Goal: Task Accomplishment & Management: Use online tool/utility

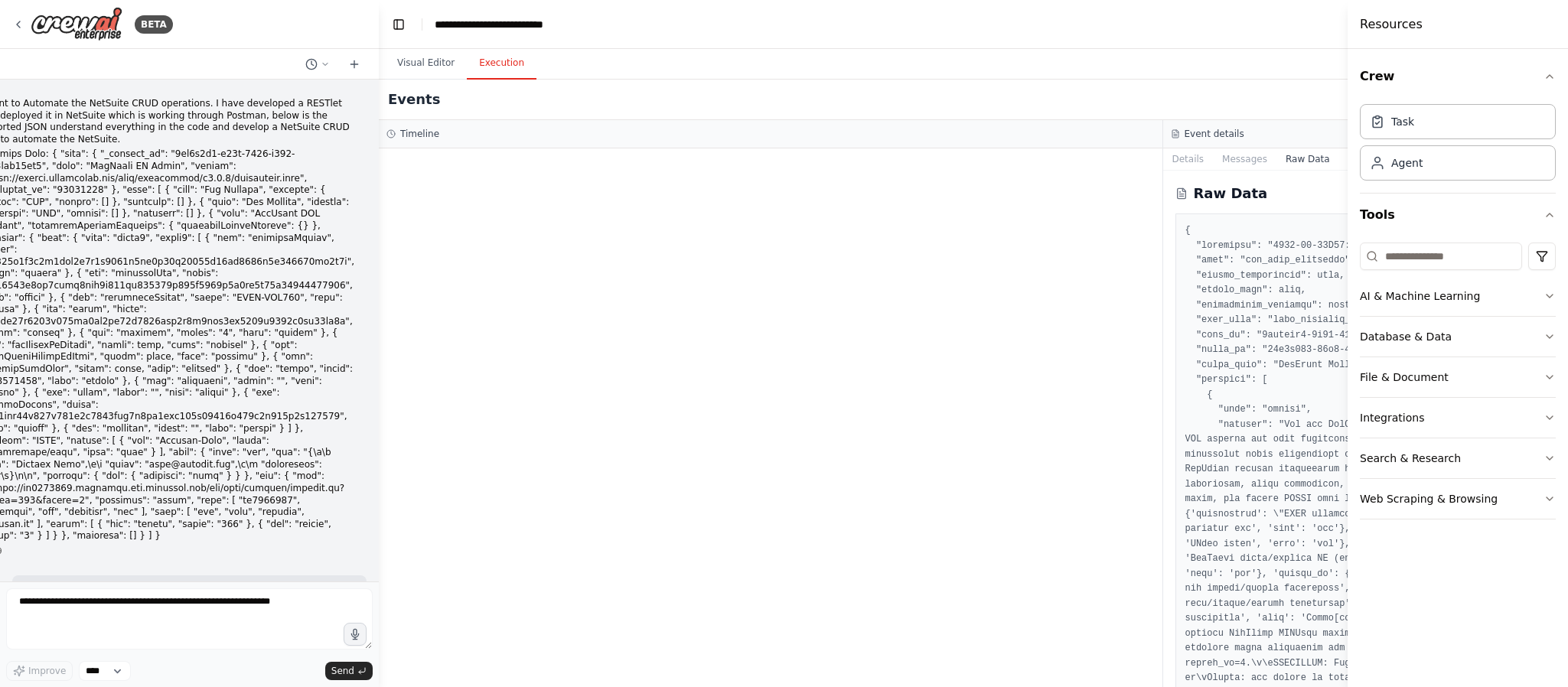
scroll to position [4363, 0]
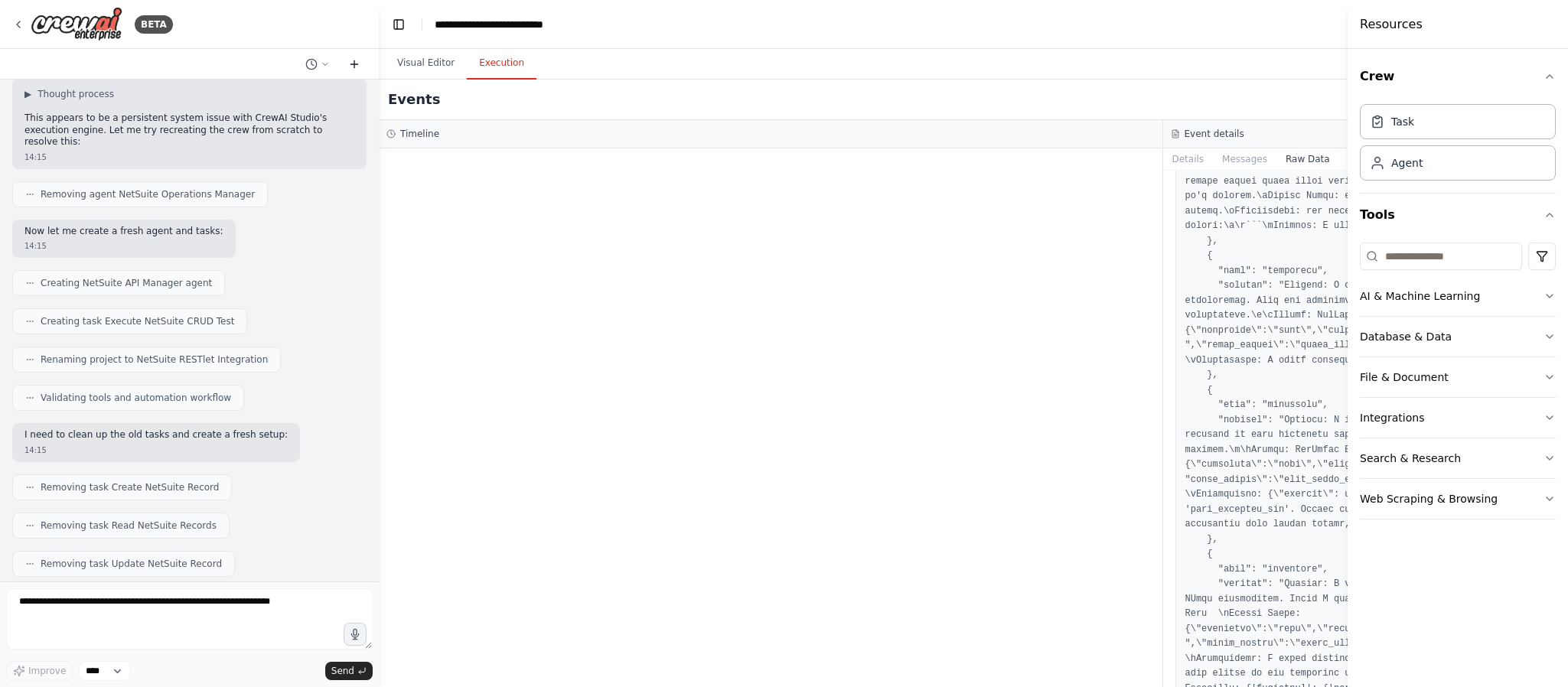
click at [357, 62] on icon at bounding box center [354, 65] width 12 height 12
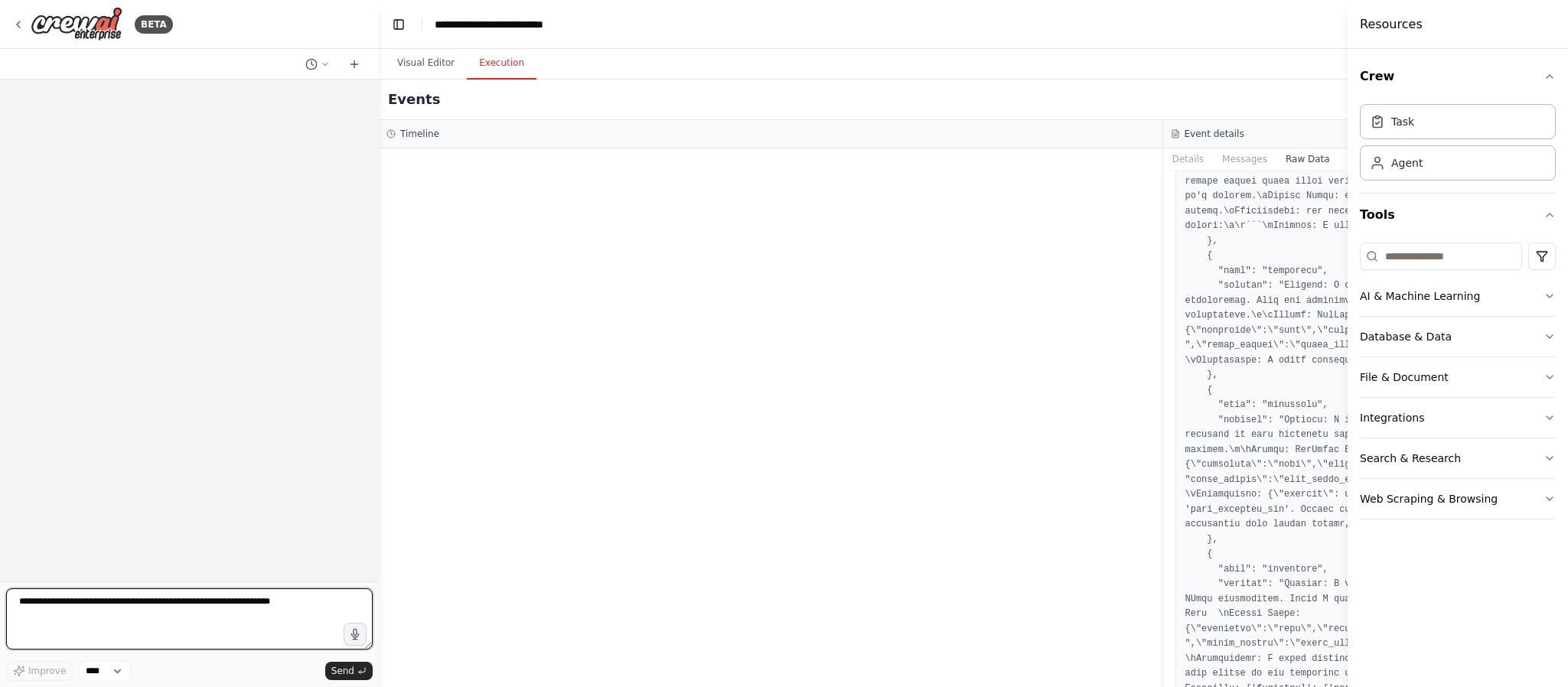
click at [138, 604] on textarea at bounding box center [190, 619] width 367 height 61
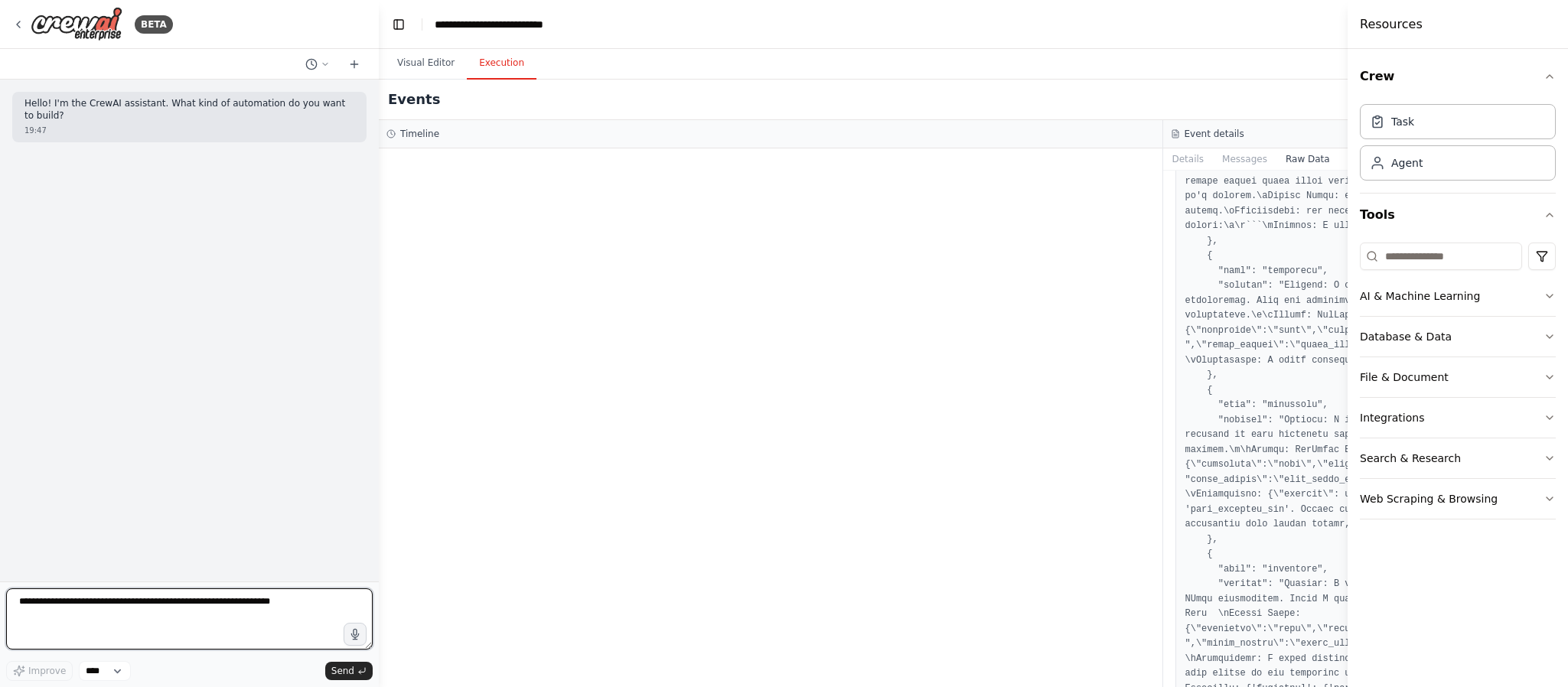
paste textarea "**********"
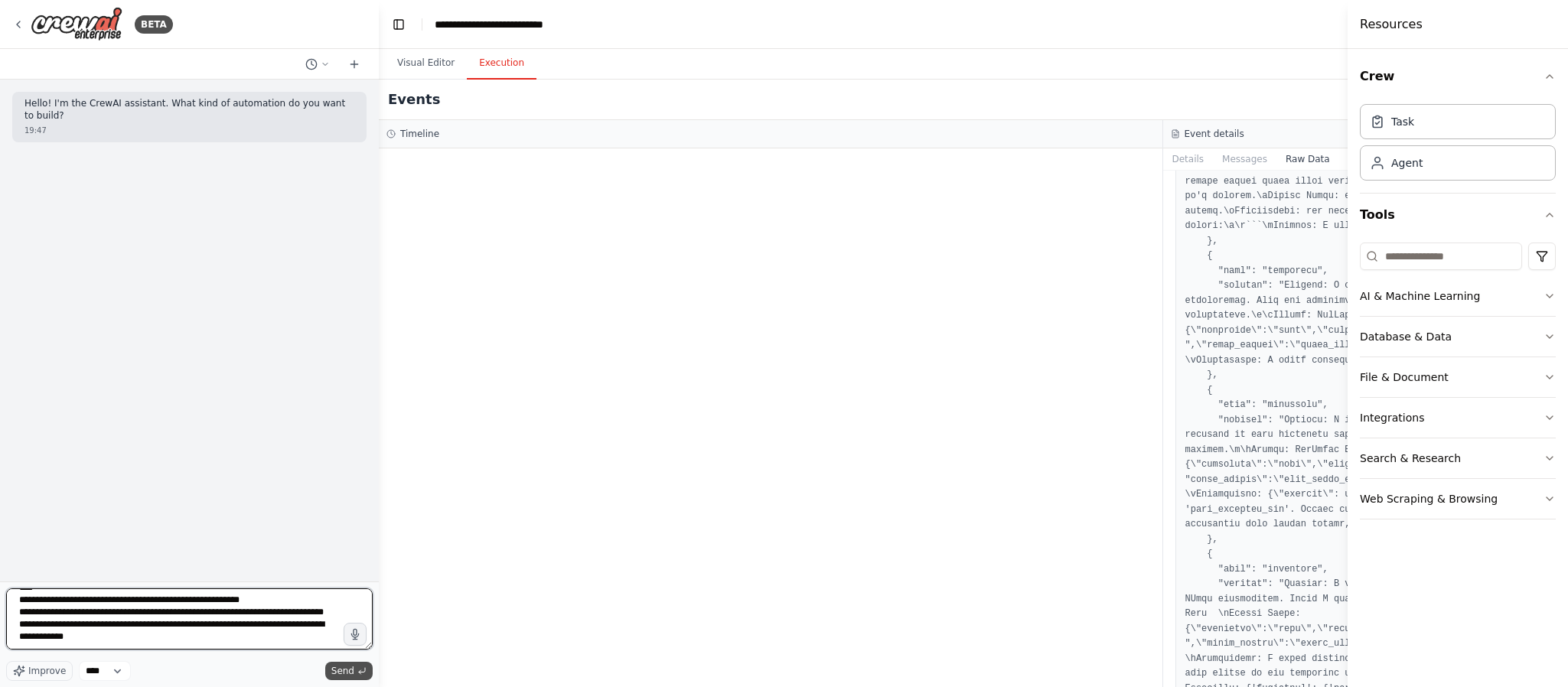
type textarea "**********"
click at [340, 668] on span "Send" at bounding box center [343, 671] width 23 height 12
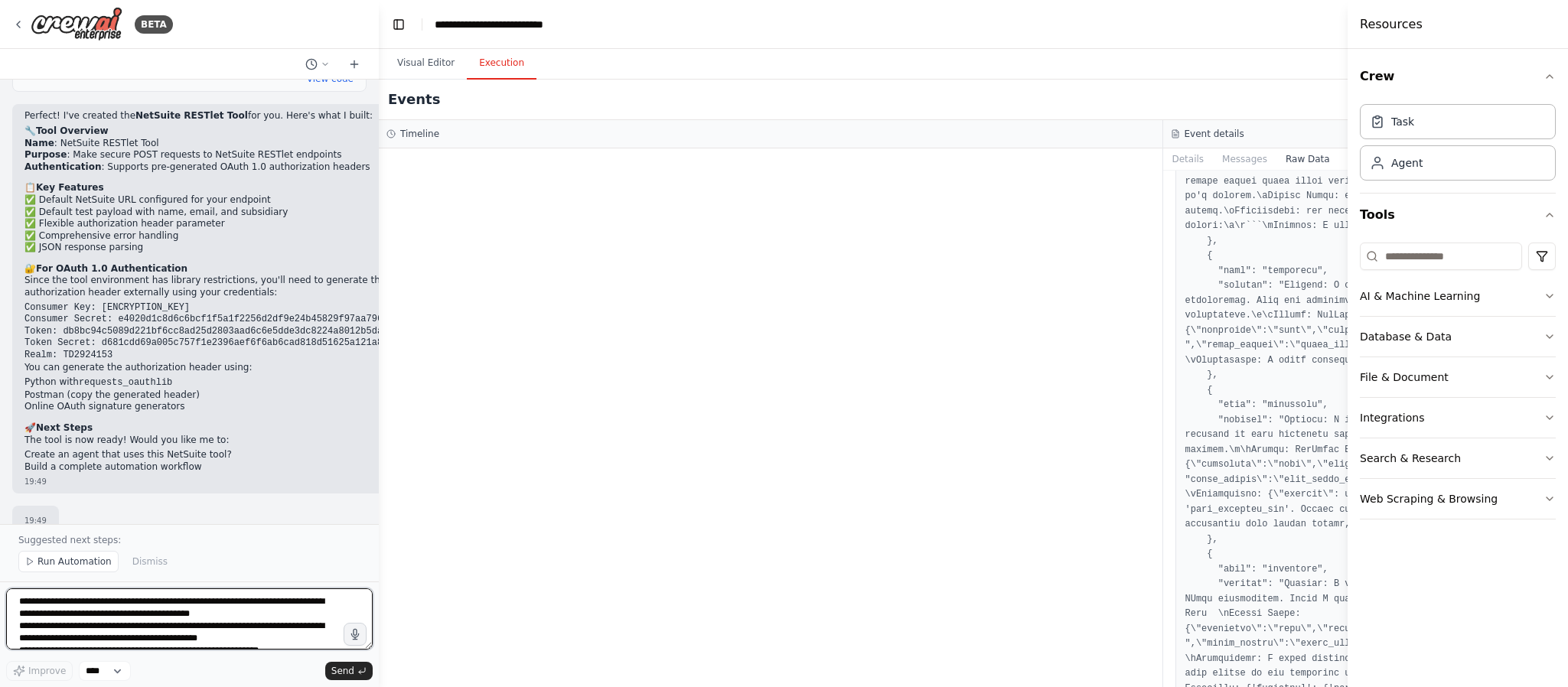
scroll to position [2643, 0]
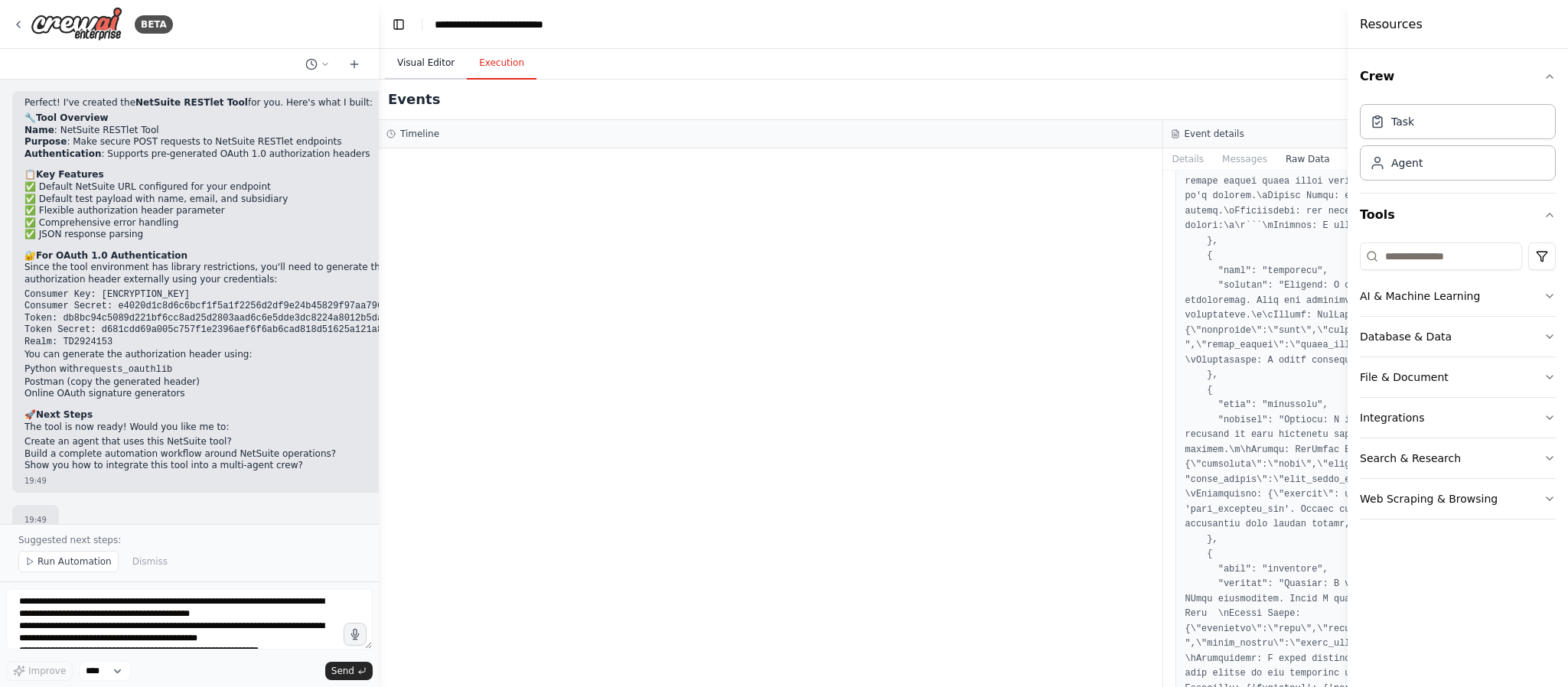
click at [409, 58] on button "Visual Editor" at bounding box center [425, 63] width 82 height 32
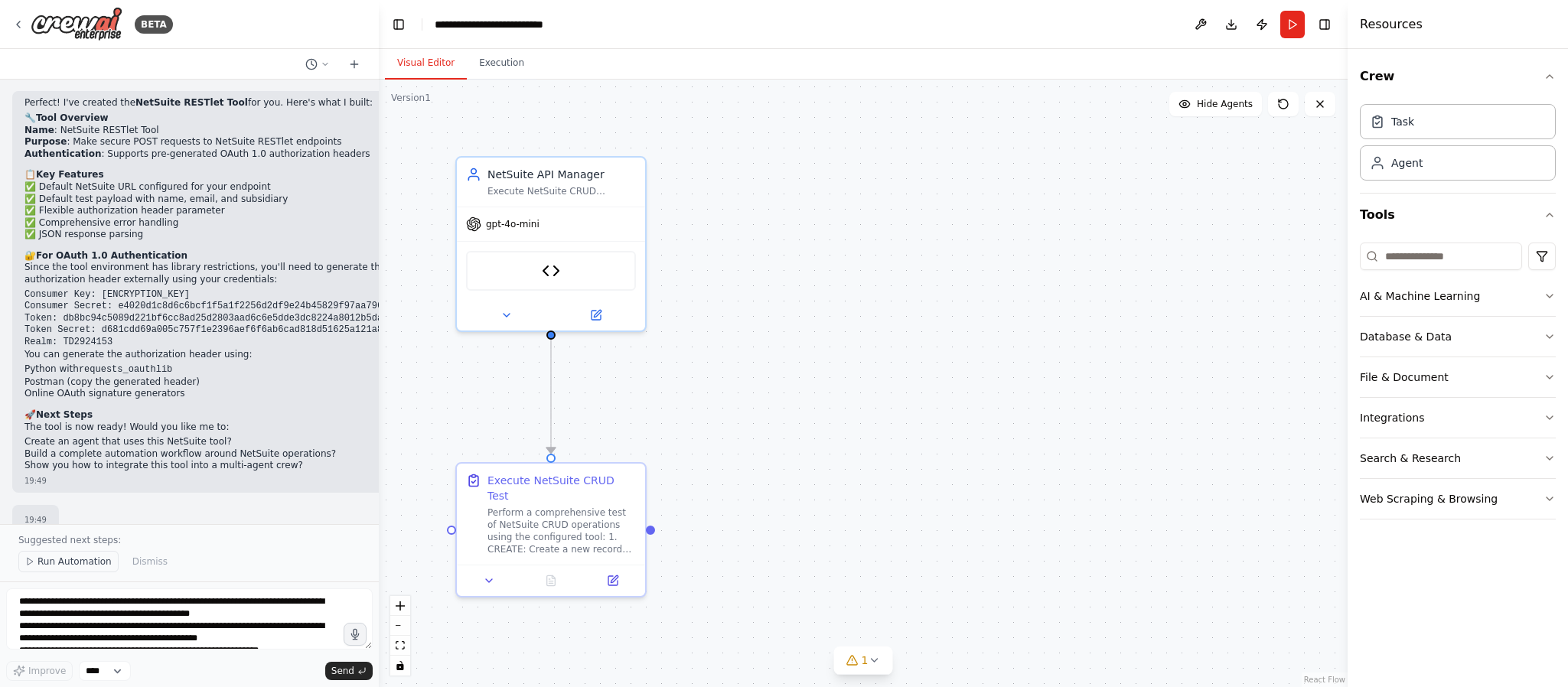
click at [76, 566] on span "Run Automation" at bounding box center [75, 562] width 75 height 12
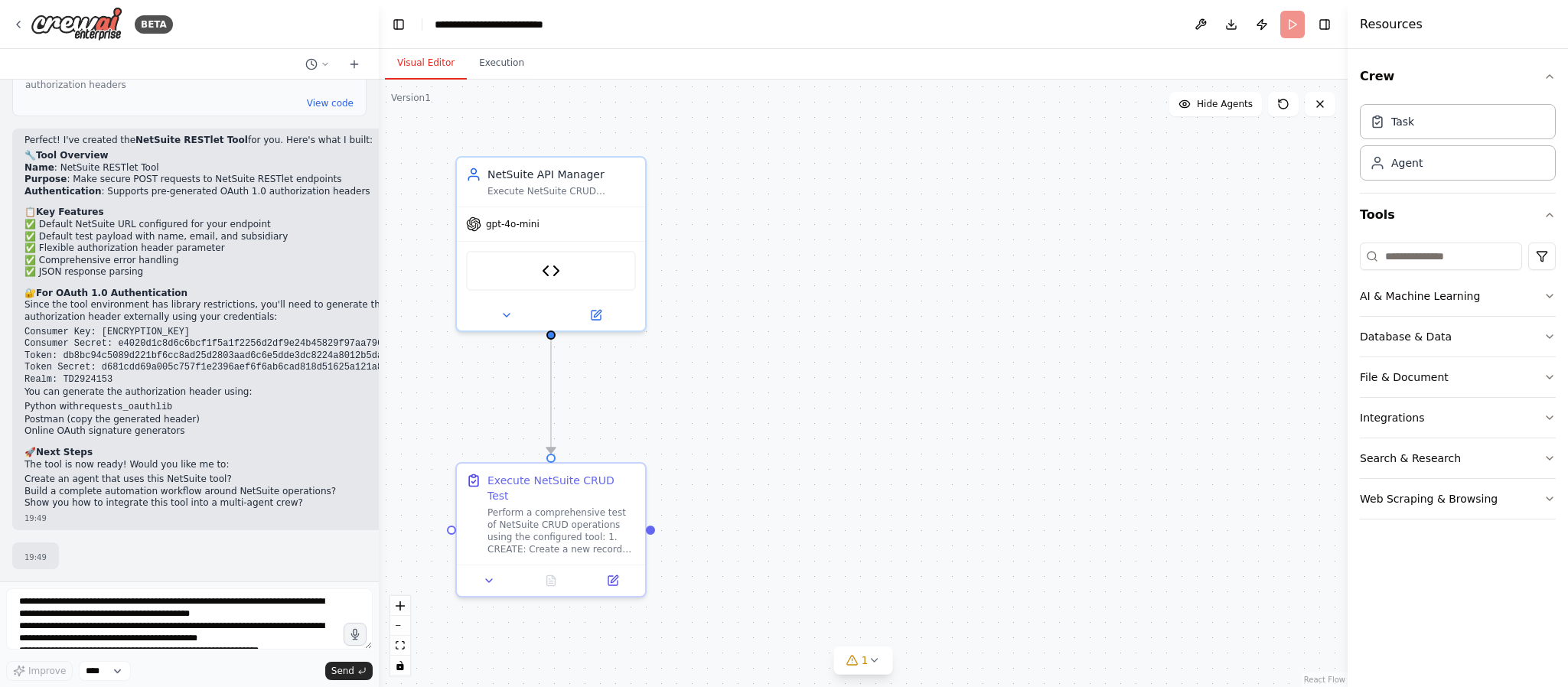
scroll to position [2586, 0]
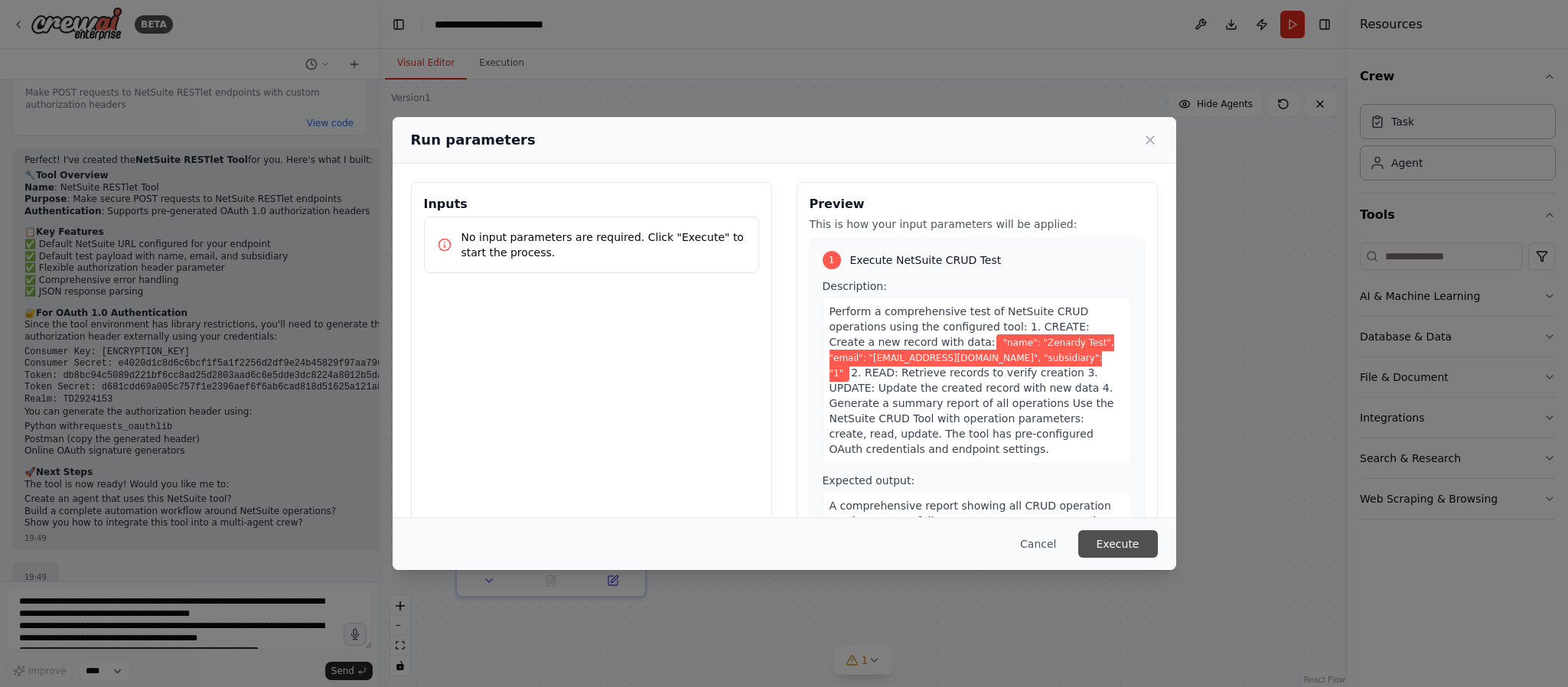
click at [1119, 542] on button "Execute" at bounding box center [1118, 544] width 79 height 27
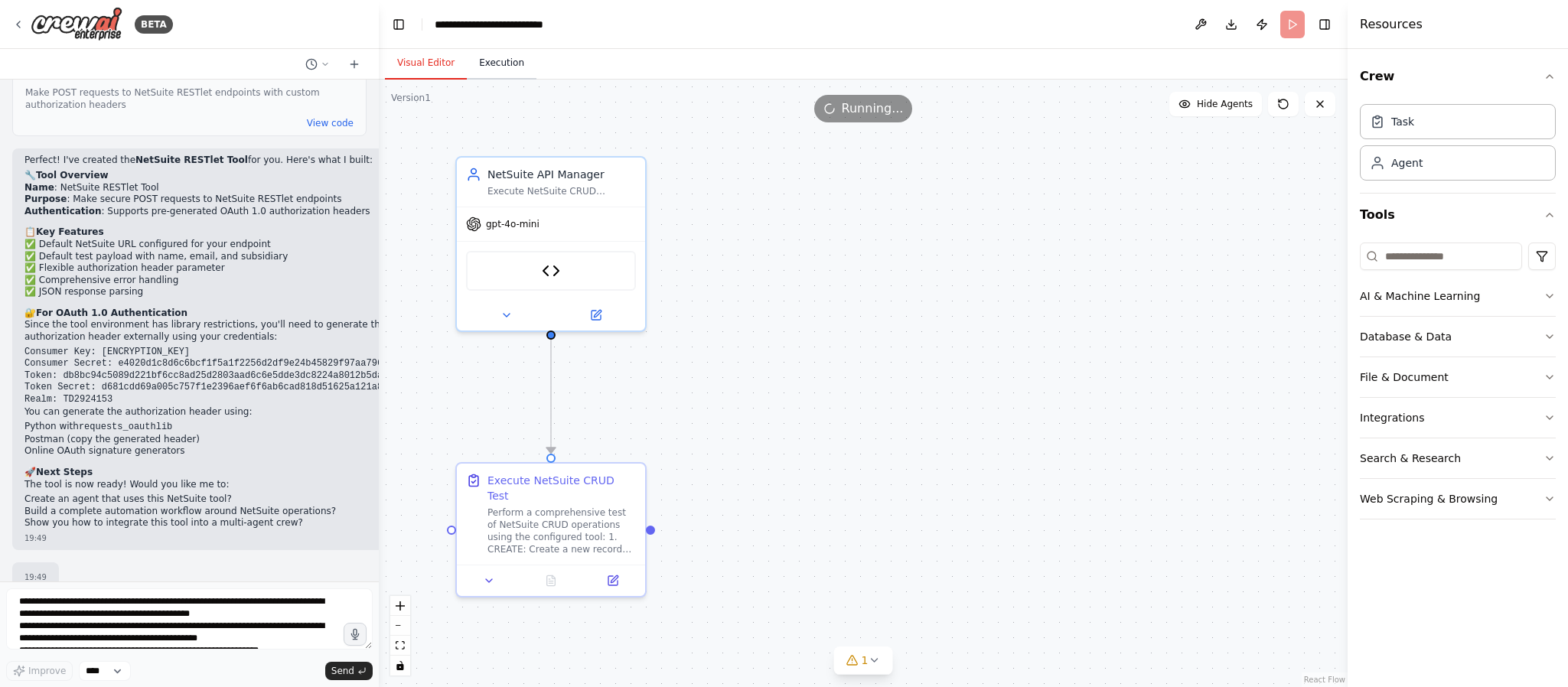
click at [483, 56] on button "Execution" at bounding box center [502, 63] width 70 height 32
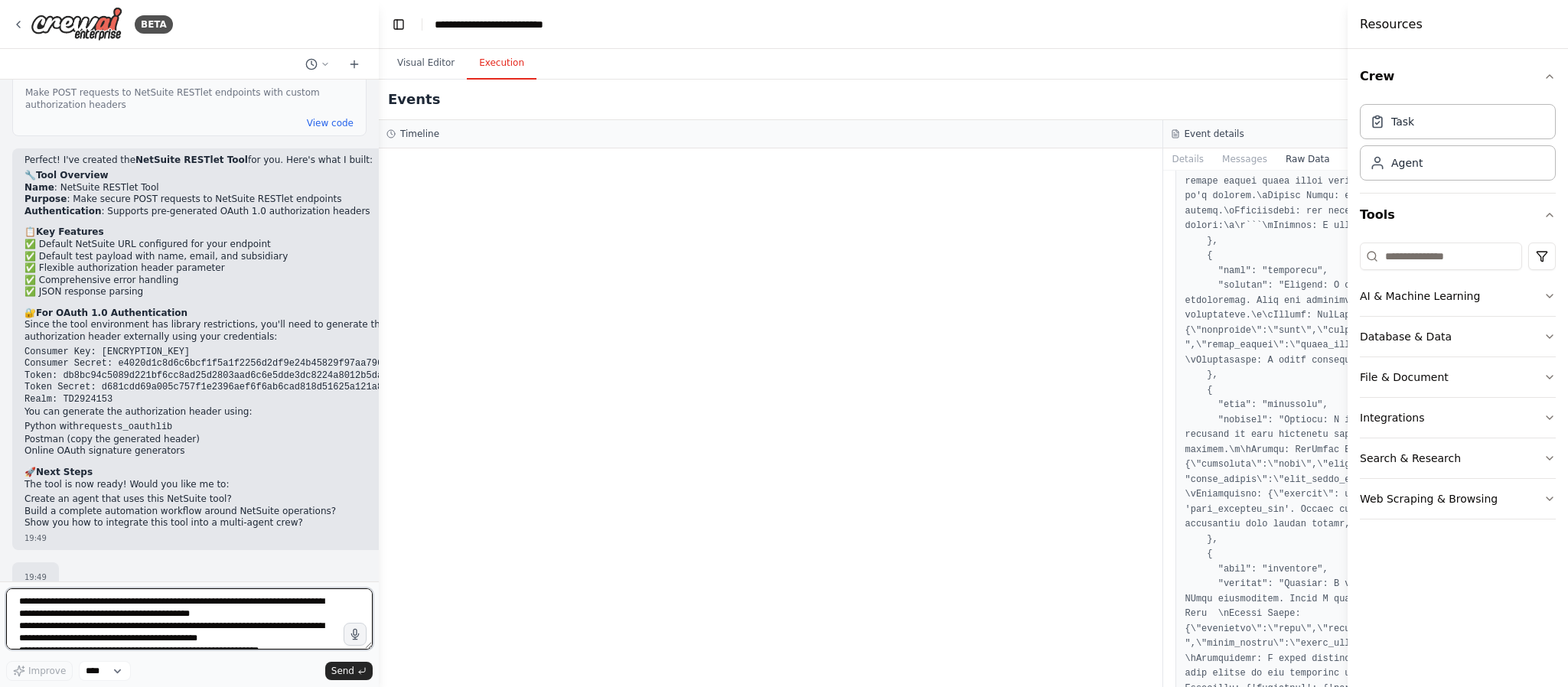
click at [69, 612] on textarea at bounding box center [190, 619] width 367 height 61
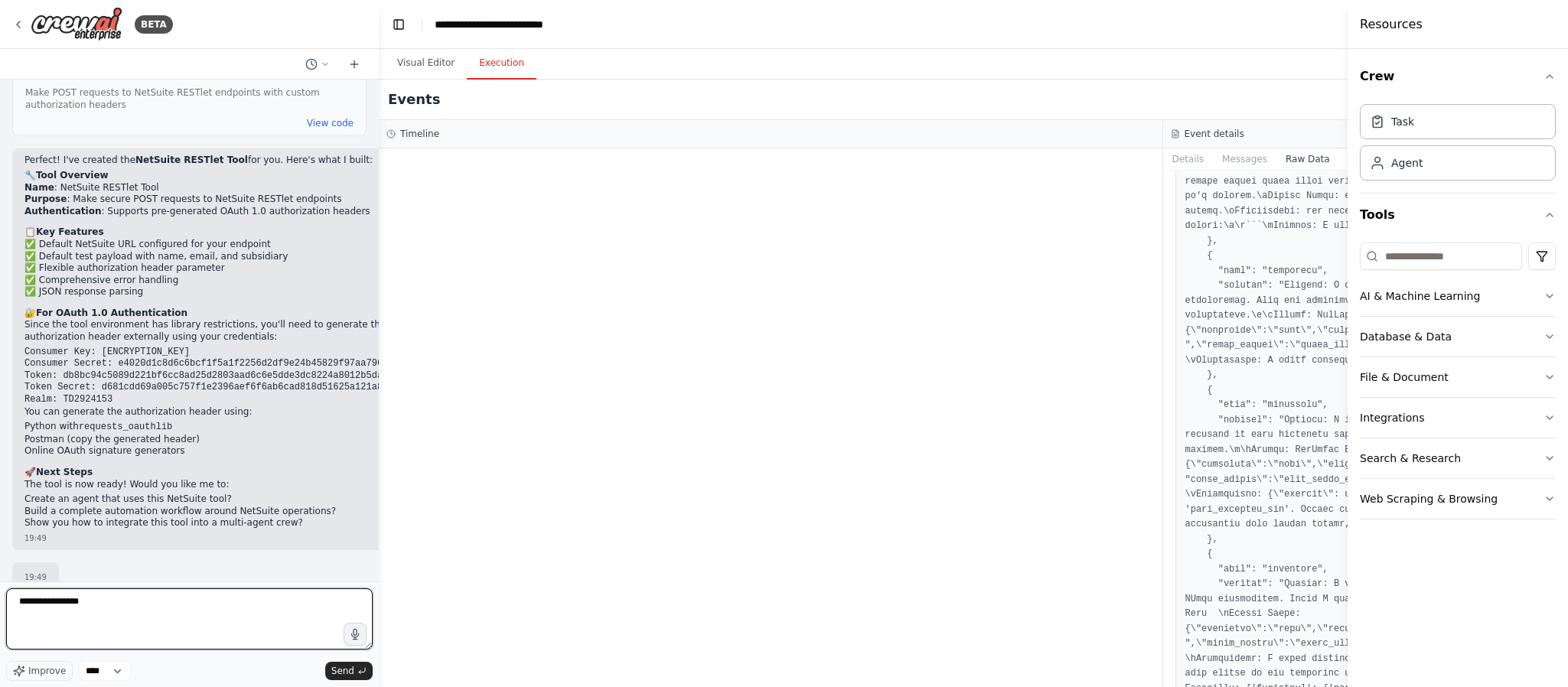
type textarea "**********"
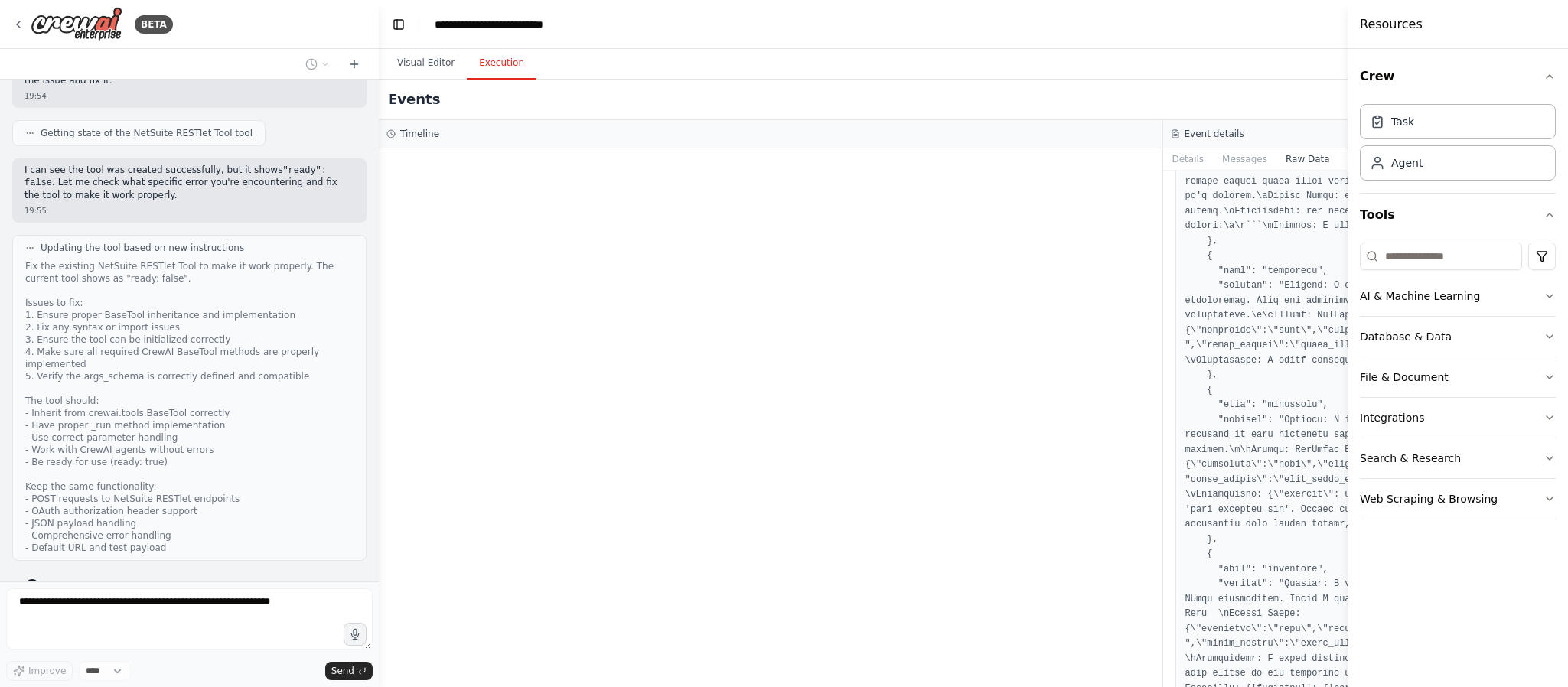
scroll to position [3221, 0]
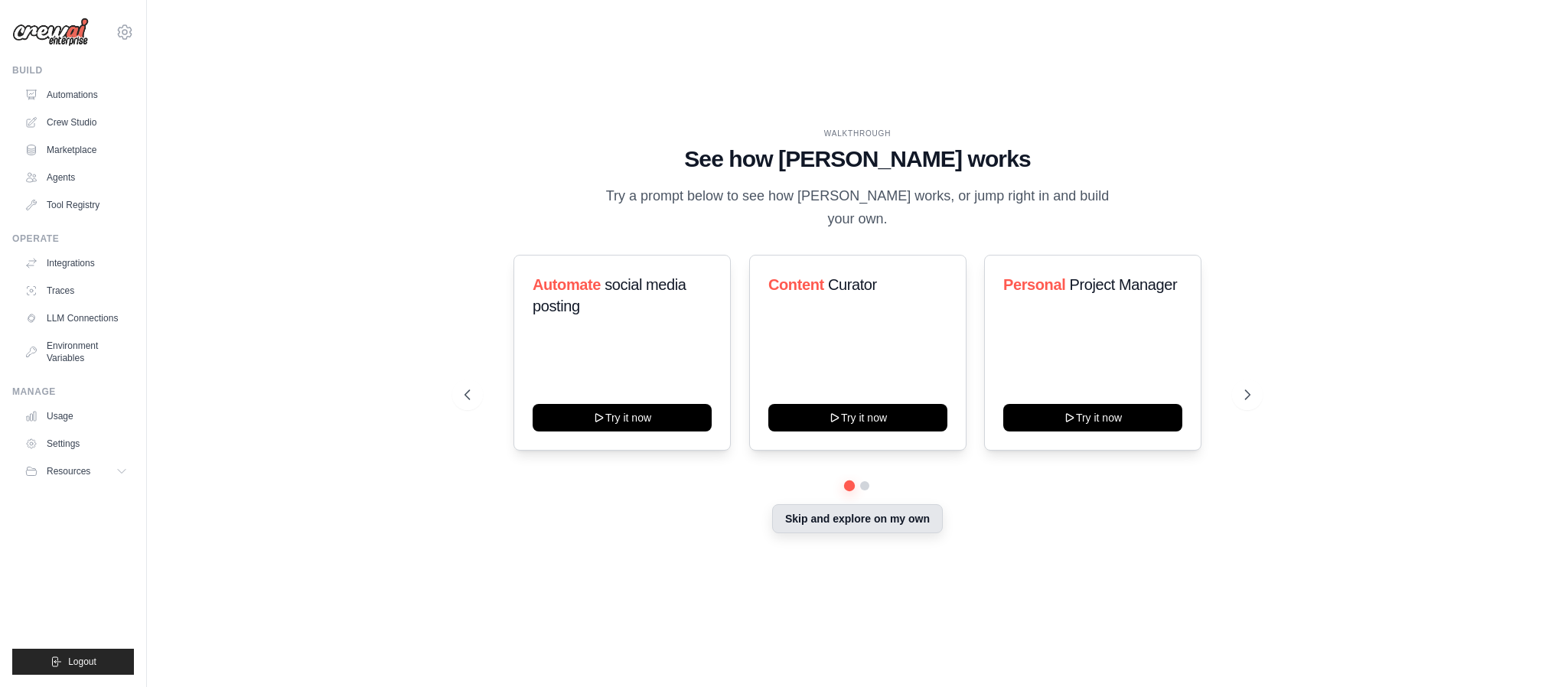
click at [811, 507] on button "Skip and explore on my own" at bounding box center [858, 518] width 171 height 29
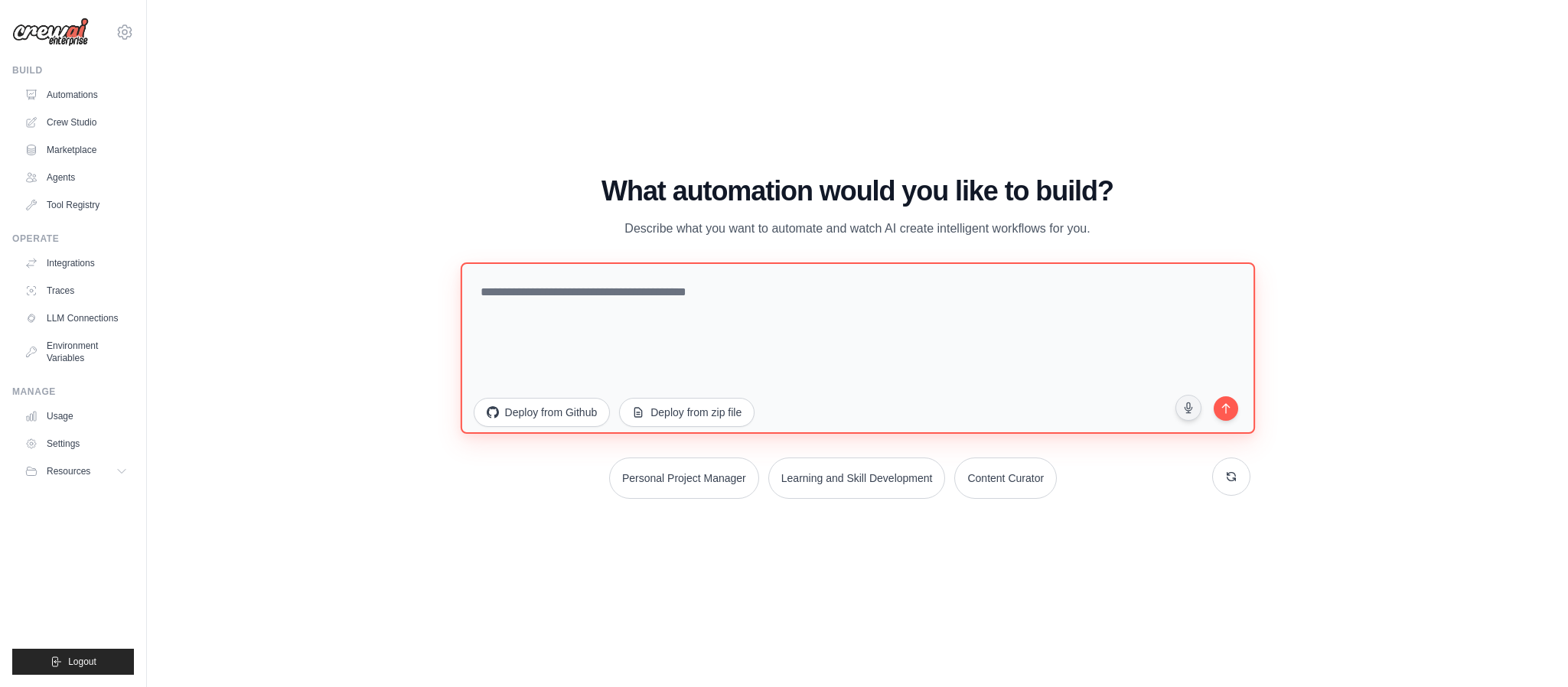
click at [568, 309] on textarea at bounding box center [857, 348] width 794 height 172
click at [622, 304] on textarea at bounding box center [857, 348] width 794 height 172
paste textarea "**********"
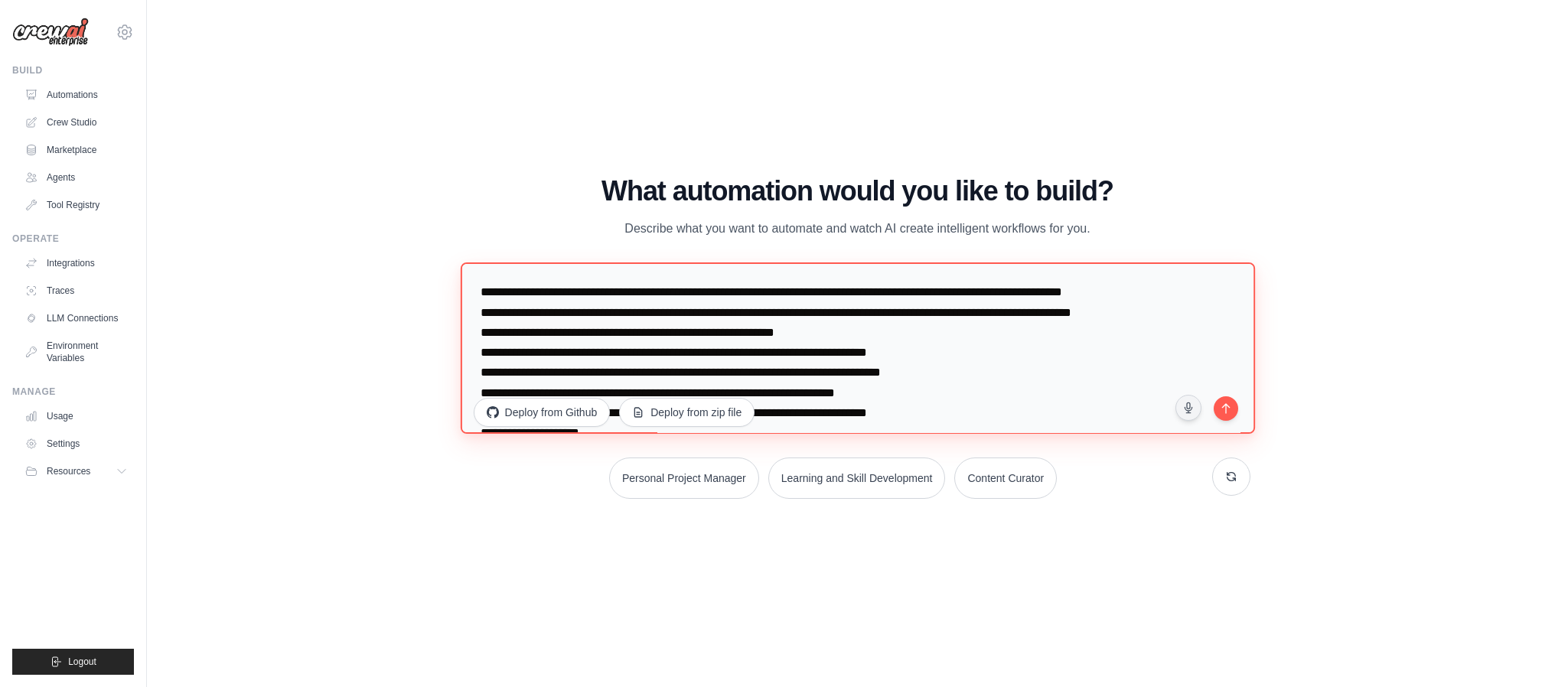
scroll to position [187, 0]
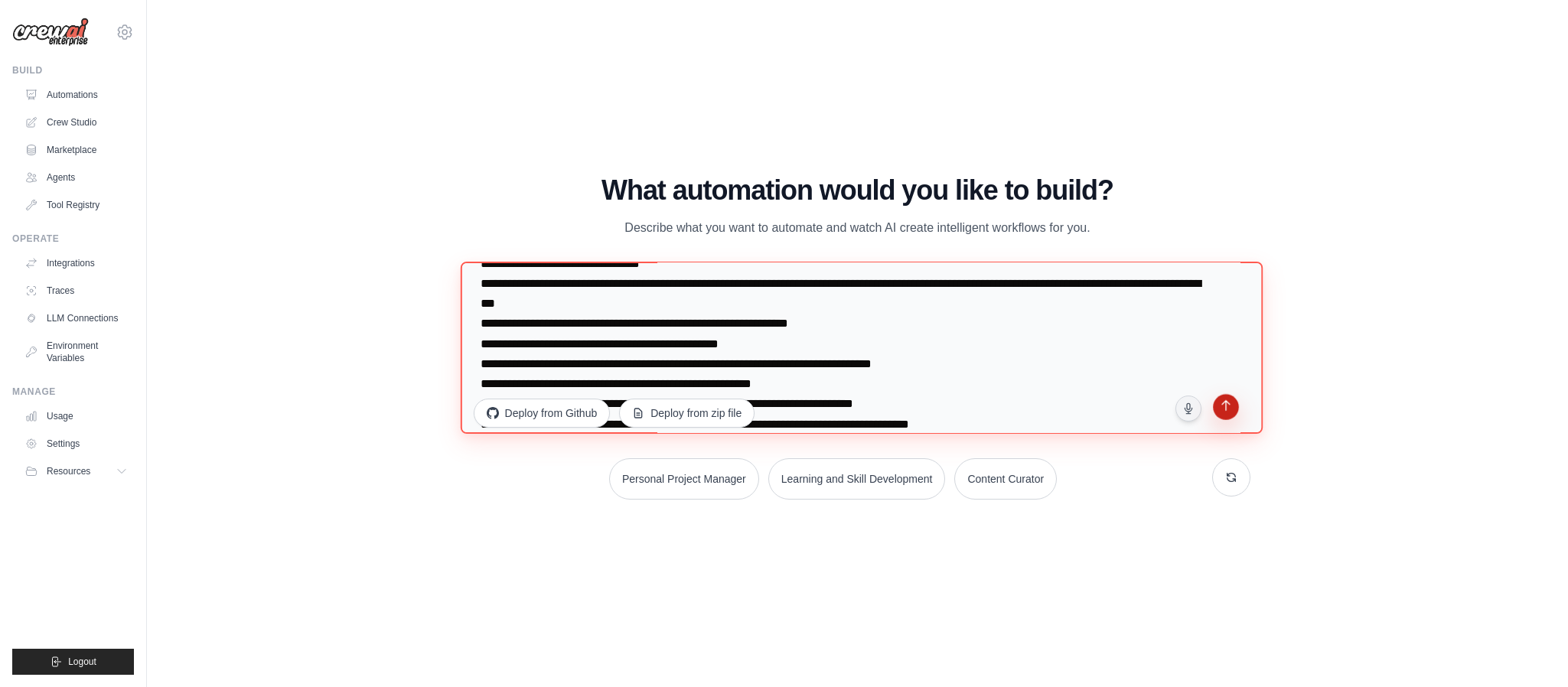
type textarea "**********"
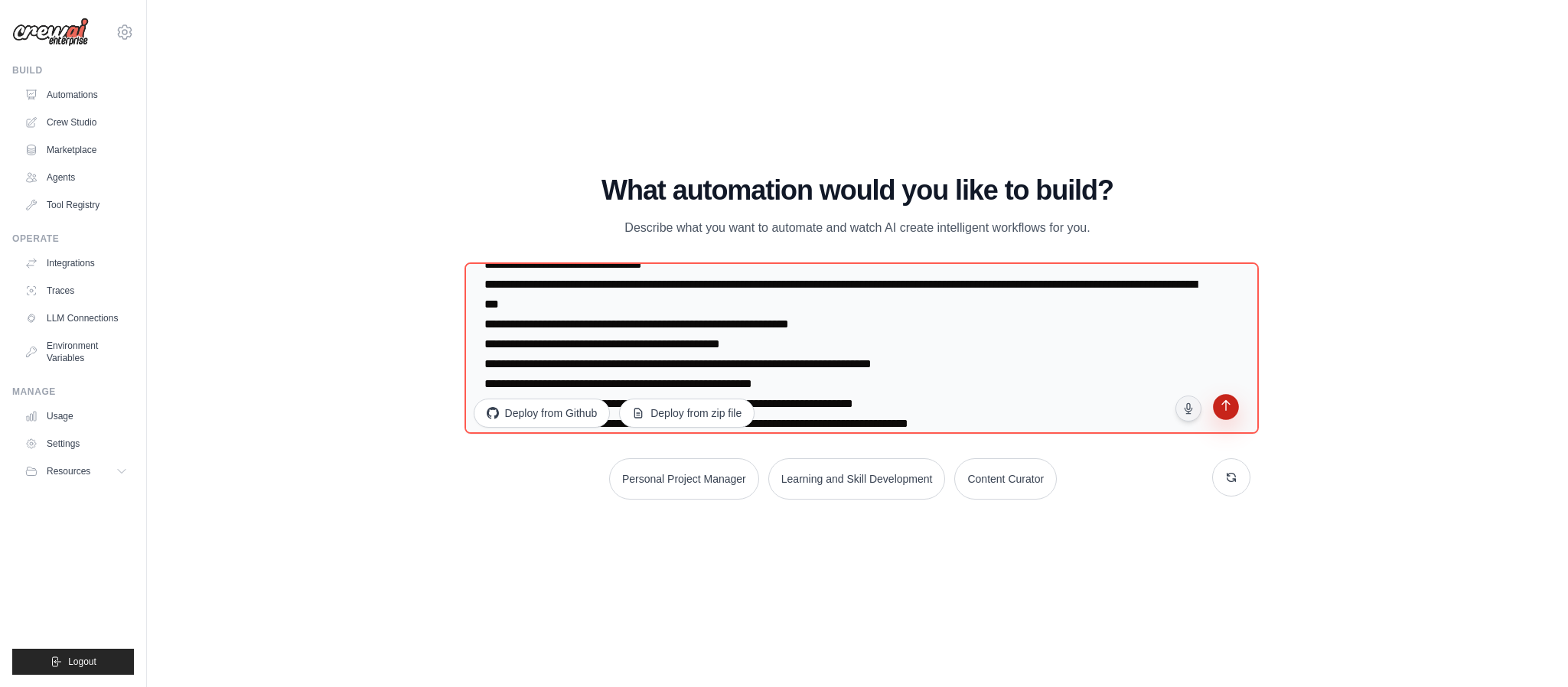
click at [1222, 404] on icon "submit" at bounding box center [1226, 407] width 15 height 15
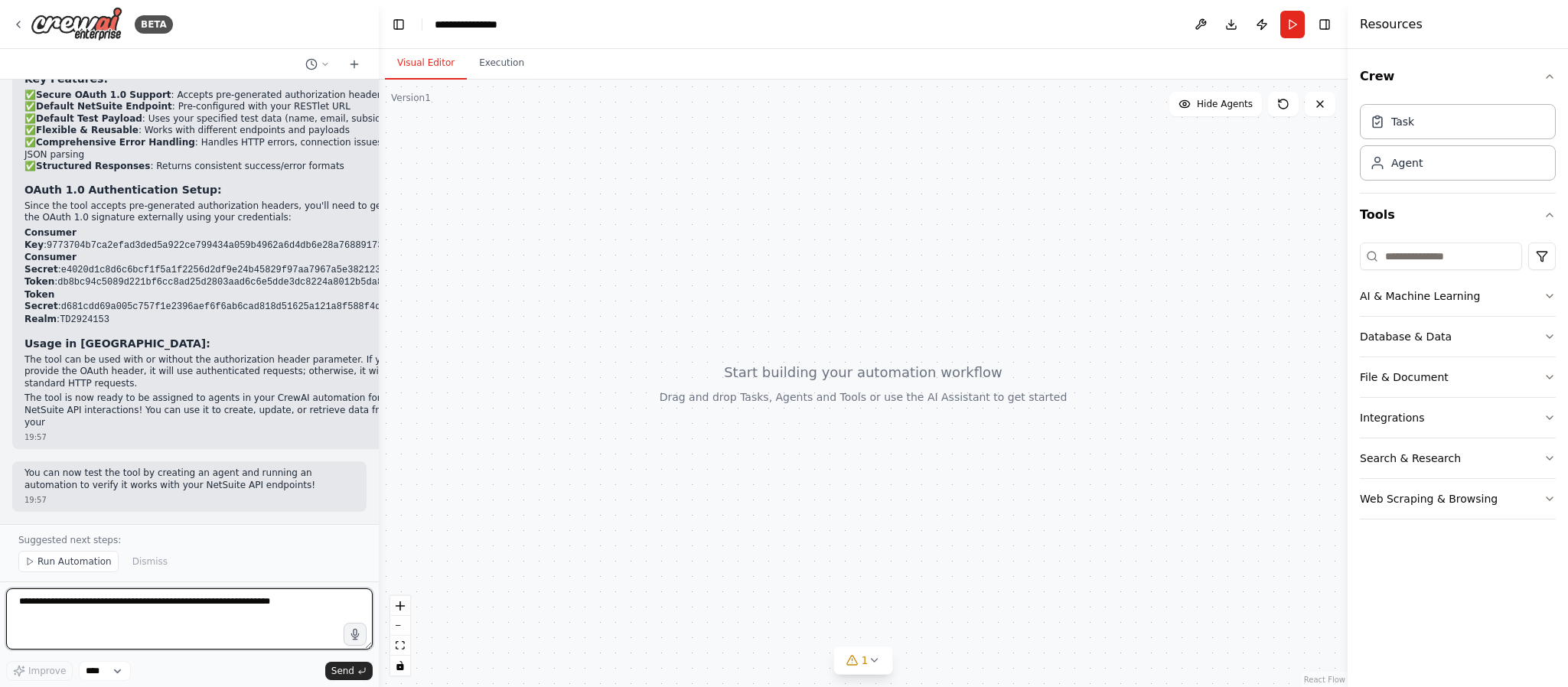
scroll to position [2228, 0]
click at [434, 69] on button "Visual Editor" at bounding box center [425, 63] width 82 height 32
click at [62, 563] on span "Run Automation" at bounding box center [75, 562] width 75 height 12
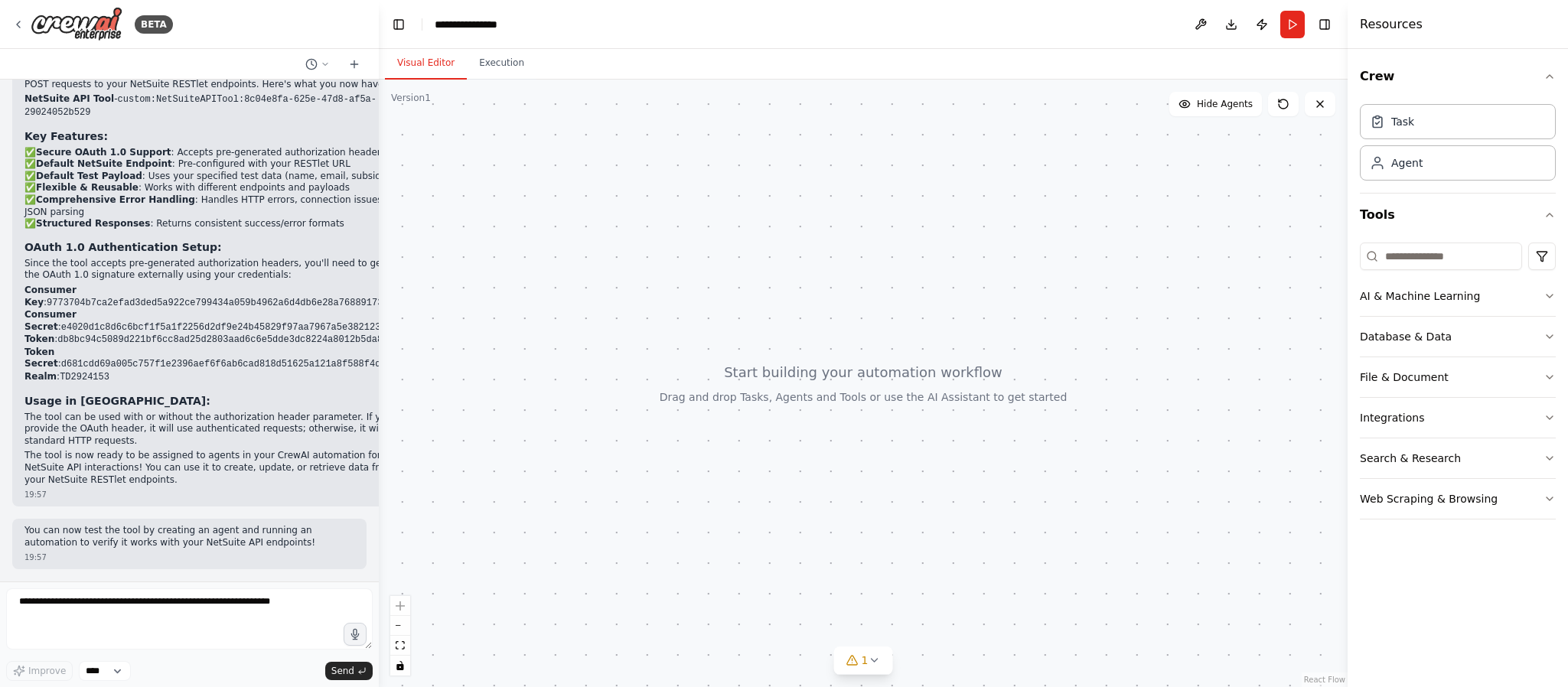
click at [430, 60] on button "Visual Editor" at bounding box center [425, 63] width 82 height 32
click at [1286, 22] on button "Run" at bounding box center [1293, 24] width 25 height 27
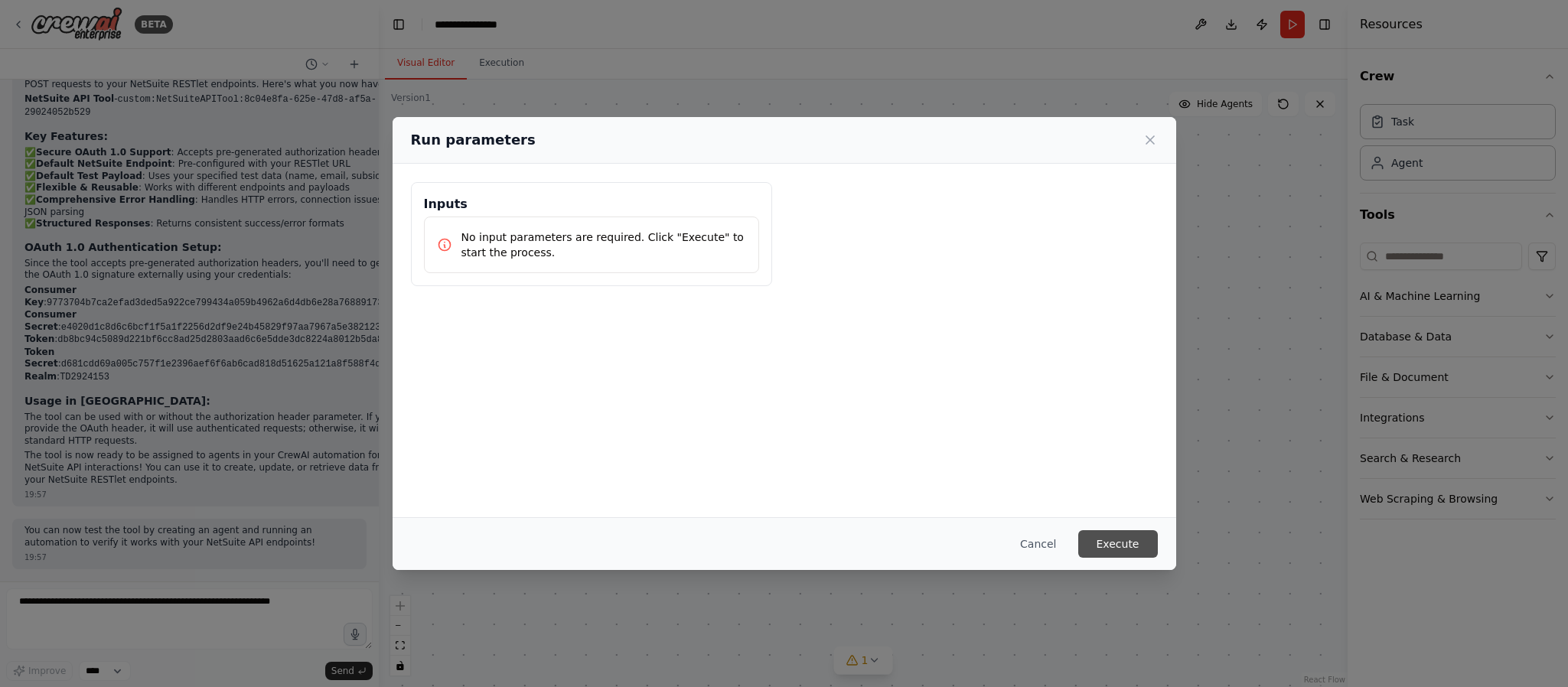
click at [1134, 538] on button "Execute" at bounding box center [1118, 544] width 79 height 27
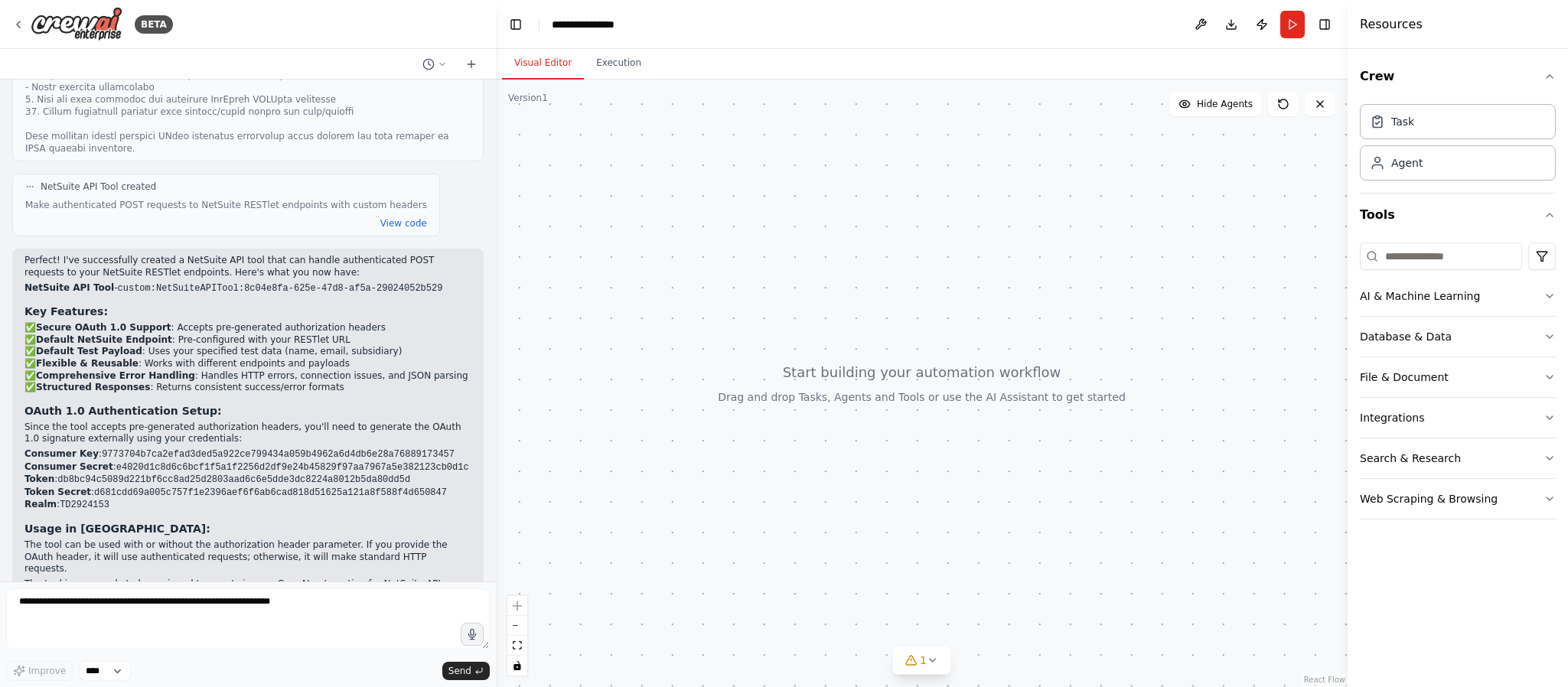
scroll to position [1697, 0]
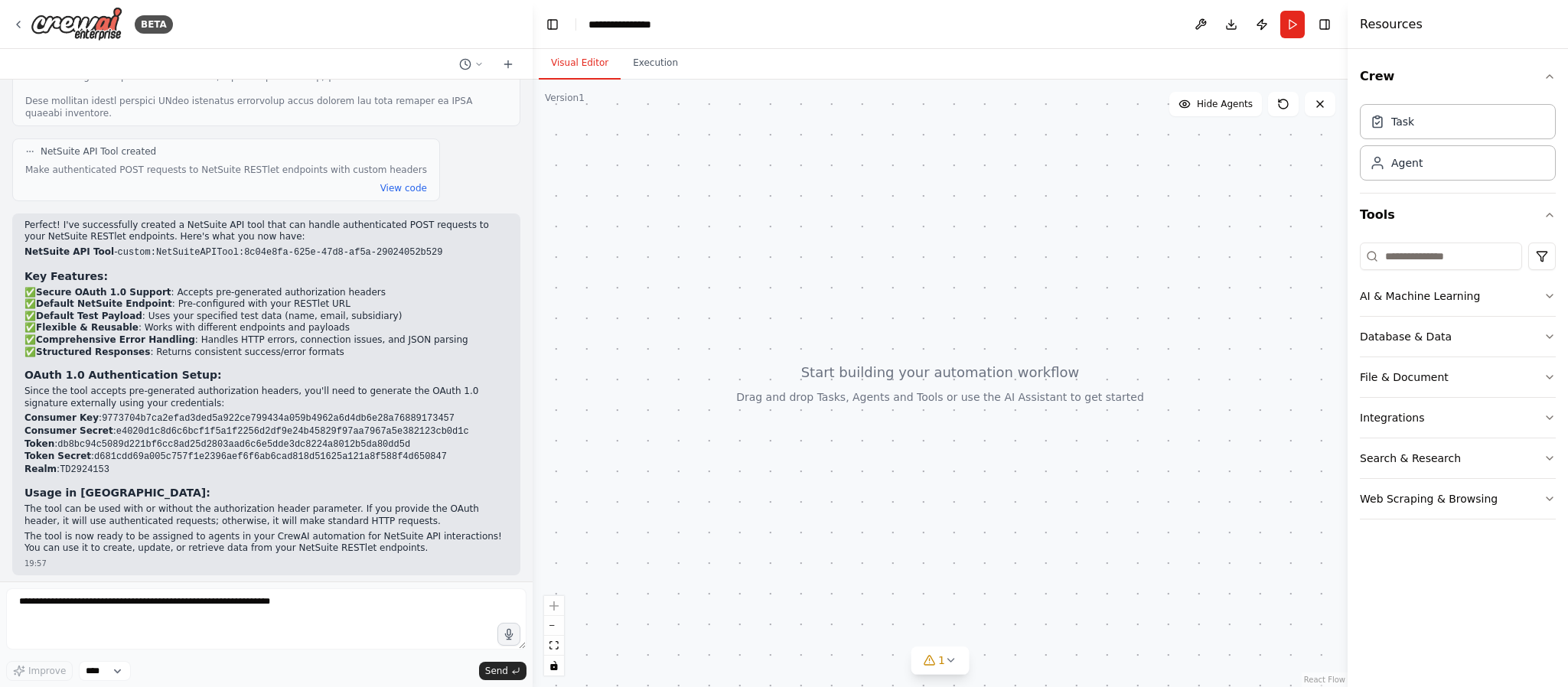
drag, startPoint x: 377, startPoint y: 337, endPoint x: 507, endPoint y: 343, distance: 130.1
click at [527, 342] on div at bounding box center [530, 344] width 6 height 687
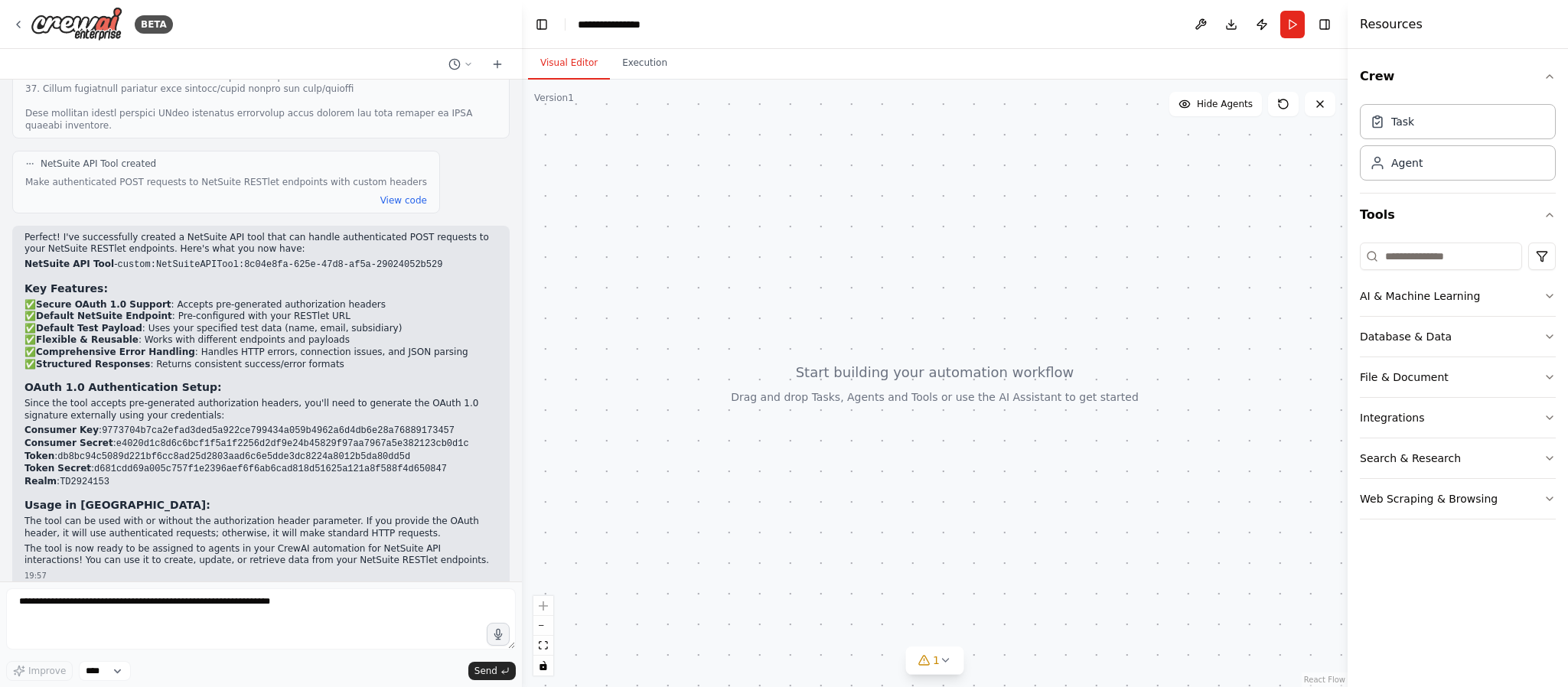
drag, startPoint x: 496, startPoint y: 343, endPoint x: 459, endPoint y: 343, distance: 37.0
click at [464, 343] on div "Create a CrewAI custom tool in Python that replicates a NetSuite API POST reque…" at bounding box center [261, 330] width 522 height 502
drag, startPoint x: 459, startPoint y: 343, endPoint x: 436, endPoint y: 344, distance: 23.0
click at [436, 398] on p "Since the tool accepts pre-generated authorization headers, you'll need to gene…" at bounding box center [261, 410] width 473 height 24
